Goal: Transaction & Acquisition: Purchase product/service

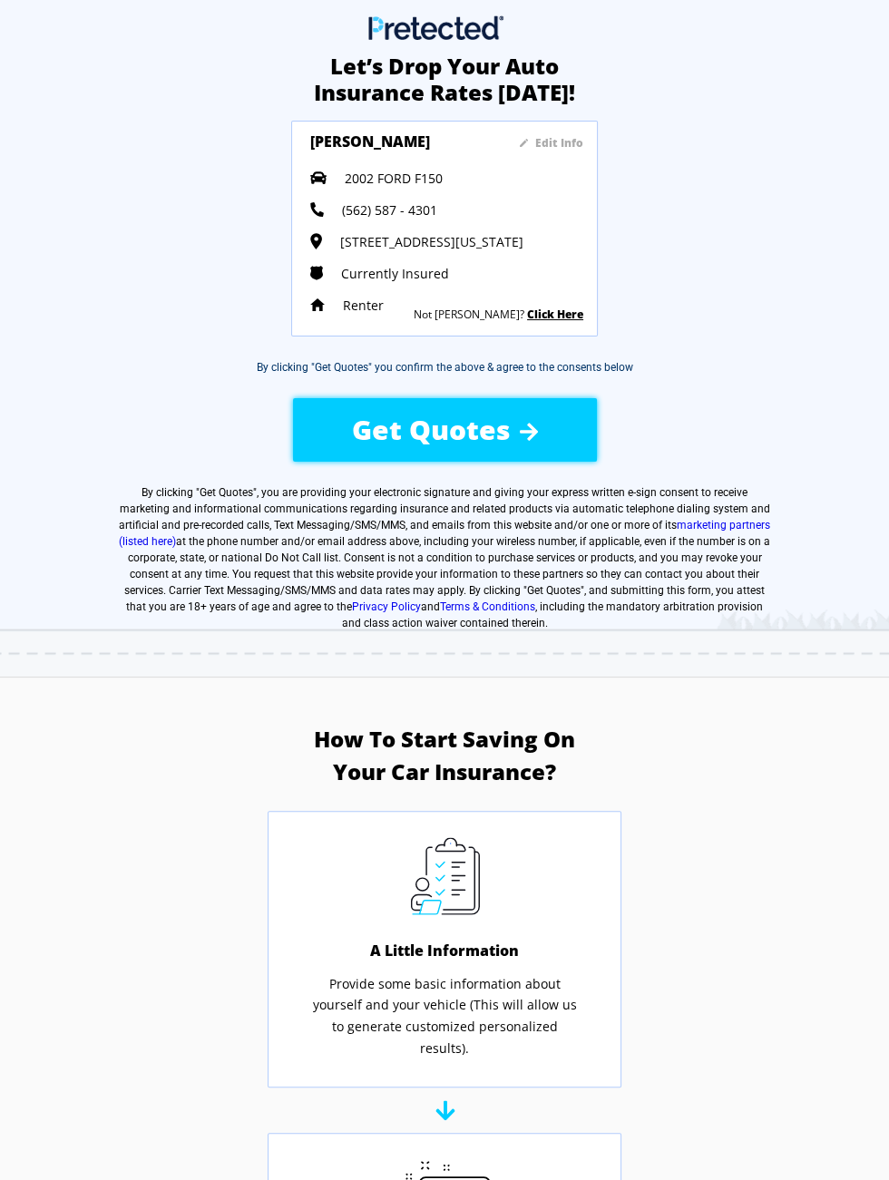
click at [424, 486] on label "By clicking " Get Quotes ", you are providing your electronic signature and giv…" at bounding box center [444, 557] width 651 height 147
click at [391, 458] on div "Get Quotes" at bounding box center [444, 429] width 295 height 64
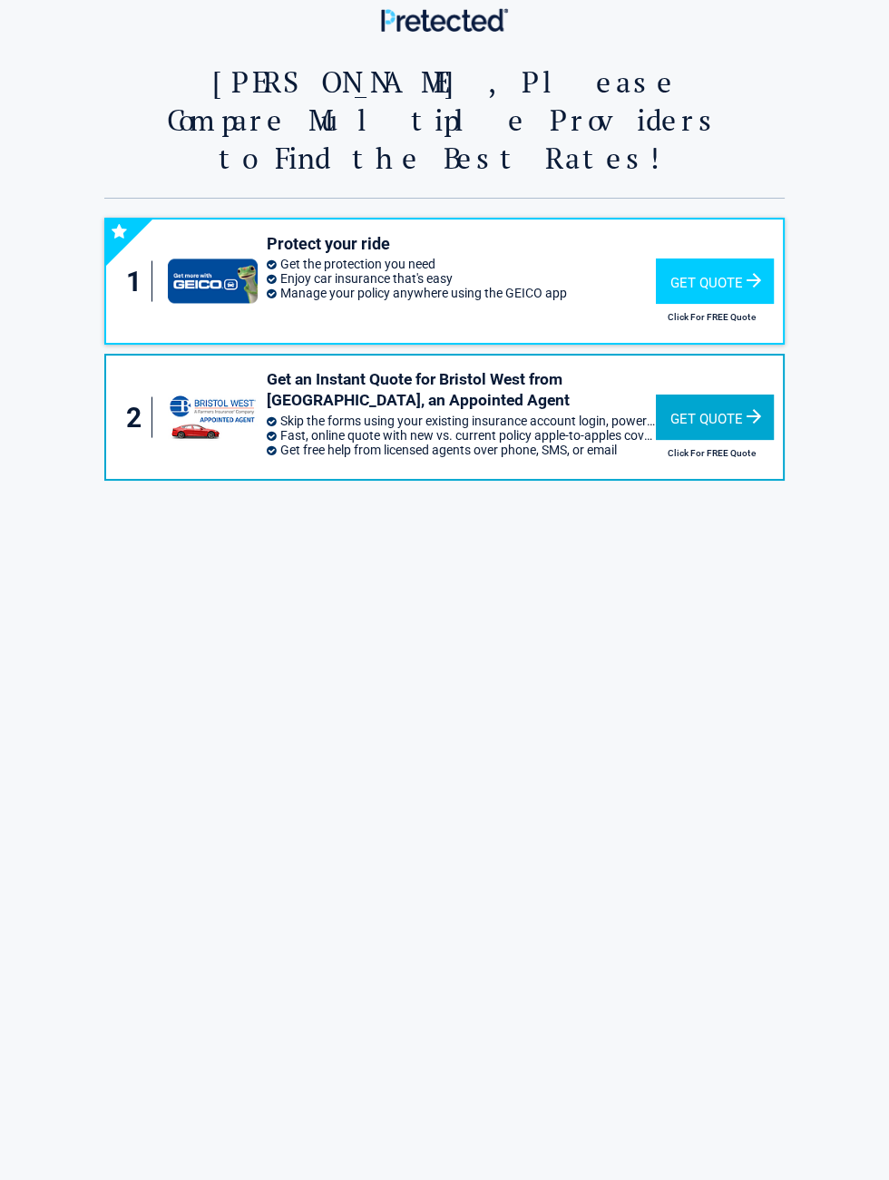
click at [705, 395] on div "Get Quote" at bounding box center [715, 417] width 118 height 45
